Goal: Register for event/course: Sign up to attend an event or enroll in a course

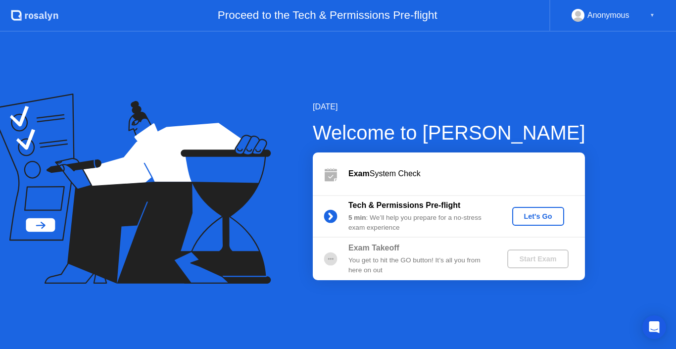
click at [535, 220] on div "Let's Go" at bounding box center [538, 216] width 44 height 8
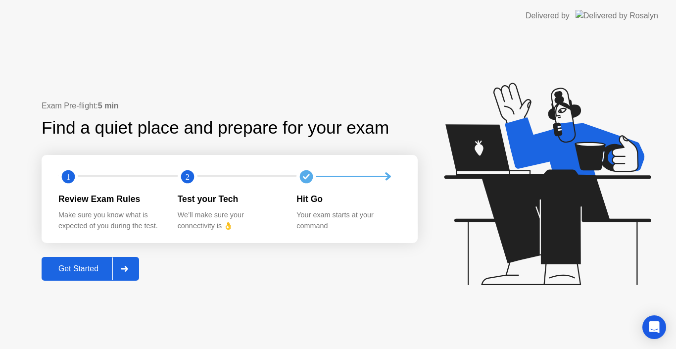
click at [78, 275] on button "Get Started" at bounding box center [90, 269] width 97 height 24
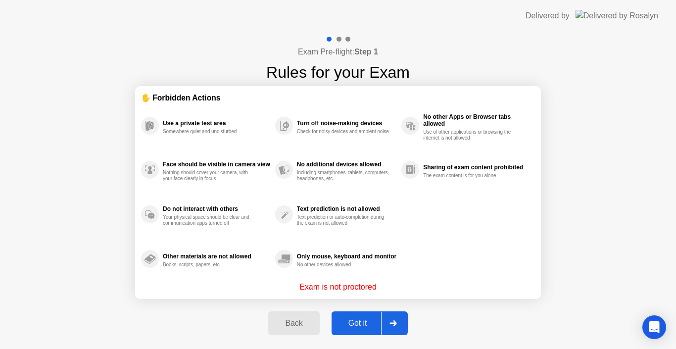
click at [397, 324] on icon at bounding box center [392, 323] width 7 height 6
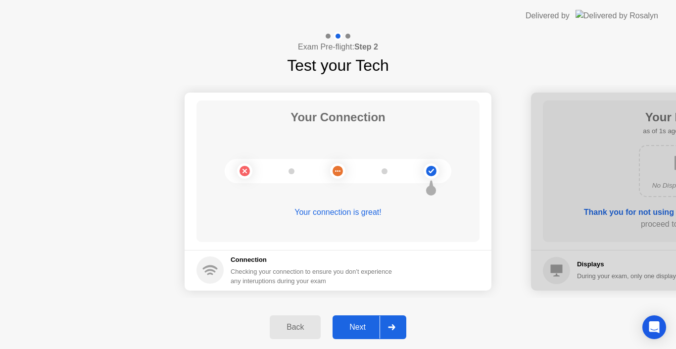
click at [357, 326] on div "Next" at bounding box center [358, 327] width 44 height 9
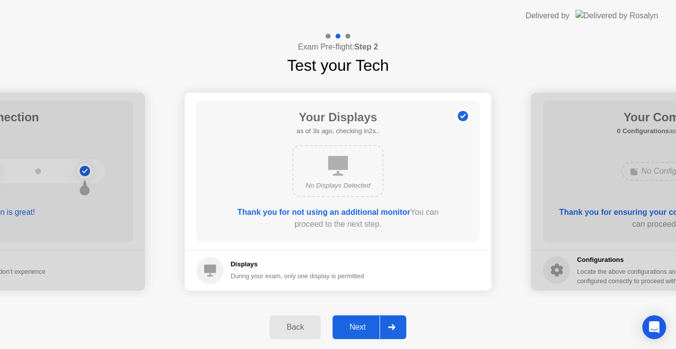
click at [358, 329] on div "Next" at bounding box center [358, 327] width 44 height 9
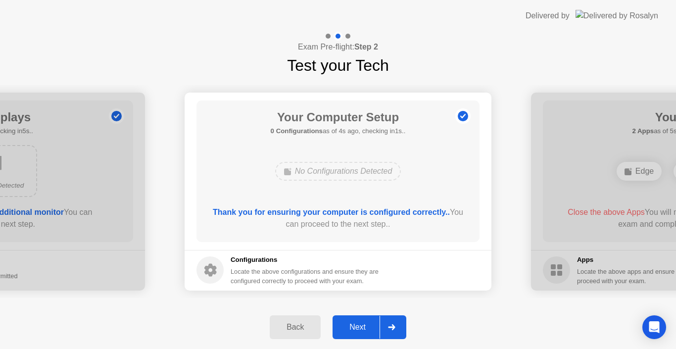
click at [360, 334] on button "Next" at bounding box center [370, 327] width 74 height 24
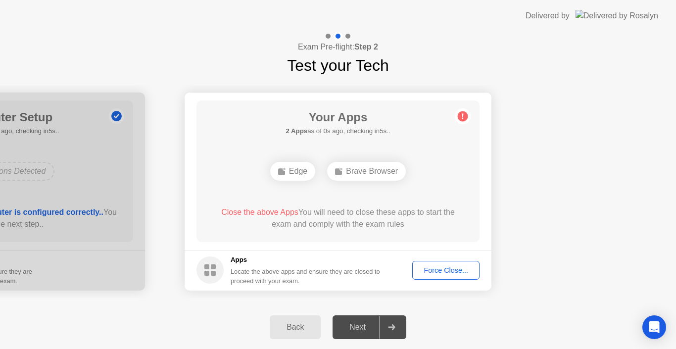
click at [449, 266] on div "Force Close..." at bounding box center [446, 270] width 60 height 8
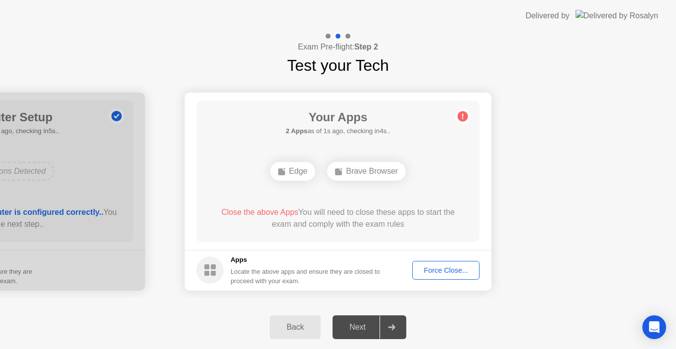
click at [447, 271] on div "Force Close..." at bounding box center [446, 270] width 60 height 8
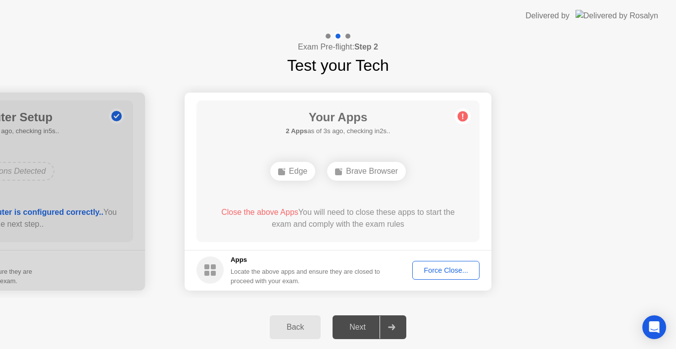
click at [439, 269] on div "Force Close..." at bounding box center [446, 270] width 60 height 8
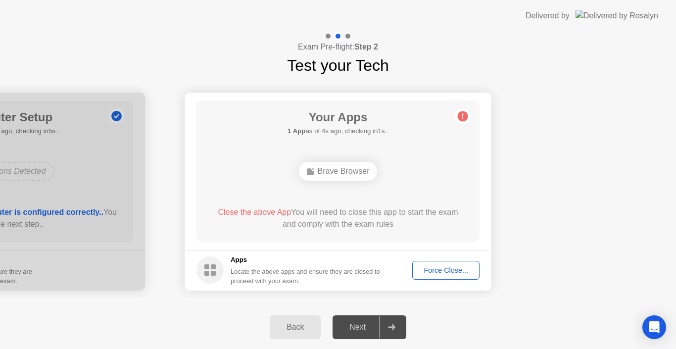
click at [443, 262] on button "Force Close..." at bounding box center [445, 270] width 67 height 19
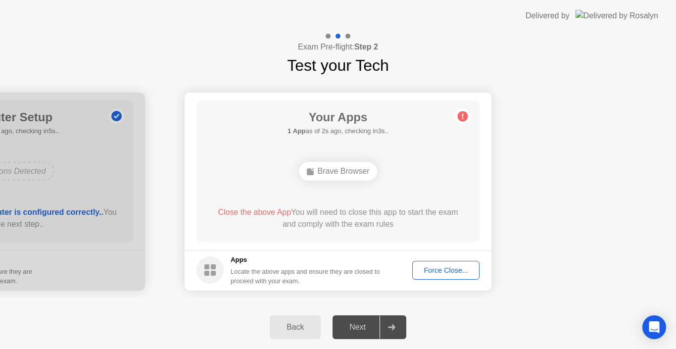
click at [454, 272] on div "Force Close..." at bounding box center [446, 270] width 60 height 8
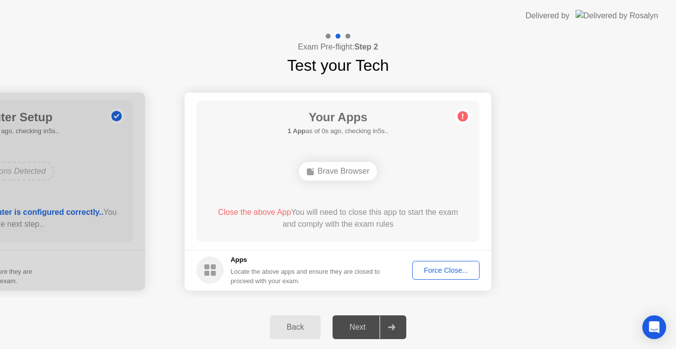
click at [443, 268] on div "Force Close..." at bounding box center [446, 270] width 60 height 8
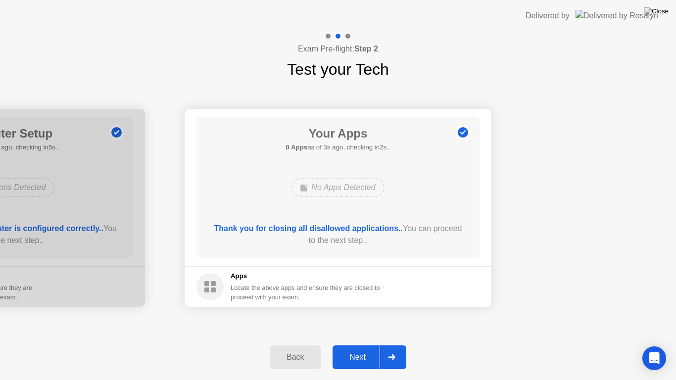
click at [356, 348] on button "Next" at bounding box center [370, 357] width 74 height 24
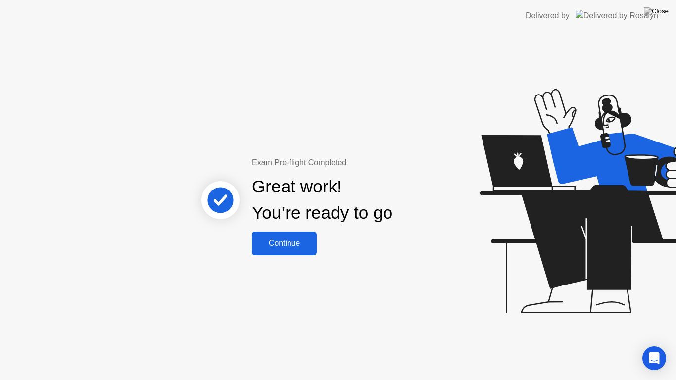
click at [269, 240] on div "Continue" at bounding box center [284, 243] width 59 height 9
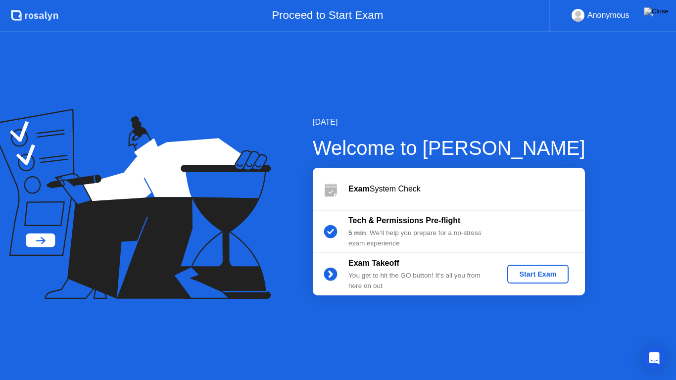
click at [555, 270] on div "Start Exam" at bounding box center [537, 274] width 53 height 8
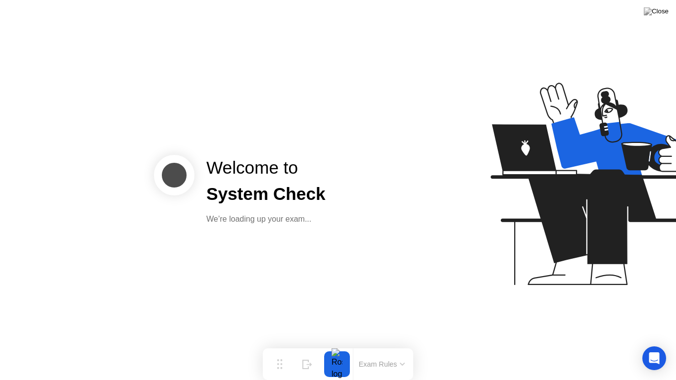
click at [444, 237] on div at bounding box center [545, 190] width 255 height 257
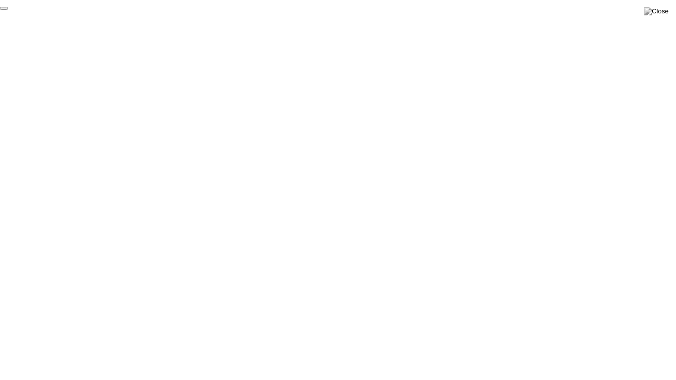
click at [8, 10] on button "End Proctoring Session" at bounding box center [4, 8] width 8 height 3
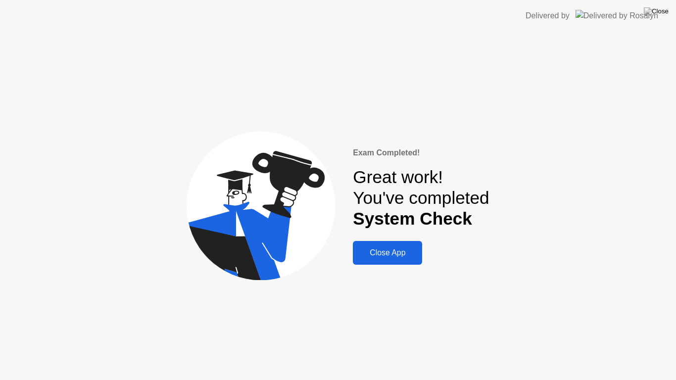
click at [389, 262] on button "Close App" at bounding box center [387, 253] width 69 height 24
